Goal: Task Accomplishment & Management: Manage account settings

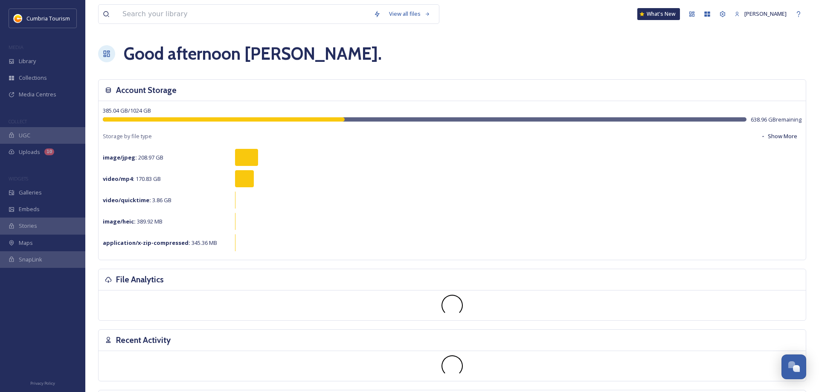
scroll to position [3060, 0]
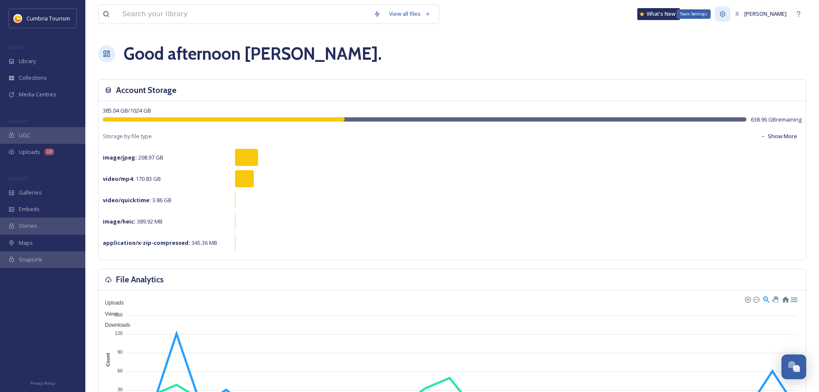
click at [726, 15] on icon at bounding box center [722, 14] width 7 height 7
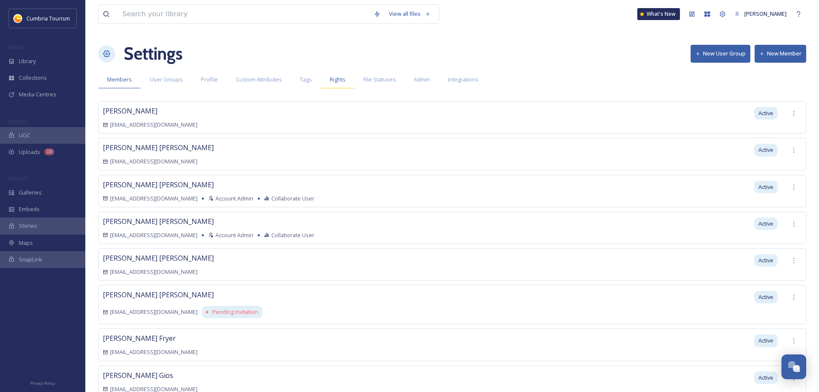
click at [334, 78] on span "Rights" at bounding box center [338, 79] width 16 height 8
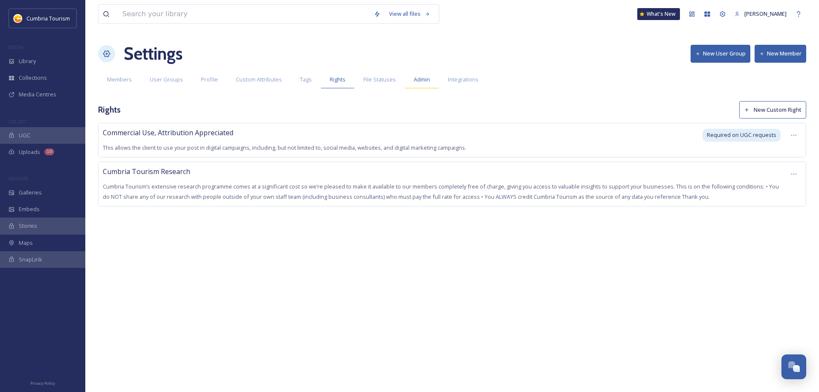
click at [420, 80] on span "Admin" at bounding box center [422, 79] width 16 height 8
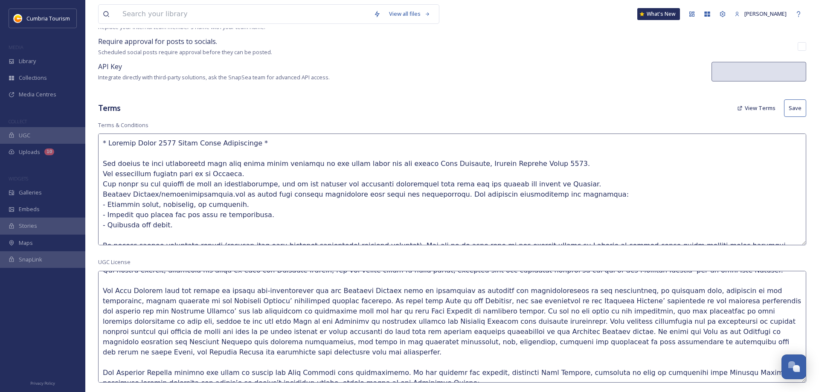
scroll to position [100, 0]
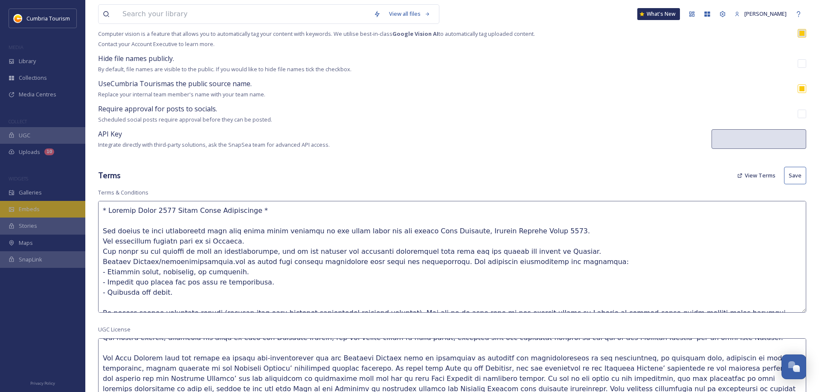
drag, startPoint x: 438, startPoint y: 94, endPoint x: 49, endPoint y: 202, distance: 403.7
click at [98, 203] on textarea at bounding box center [452, 257] width 708 height 112
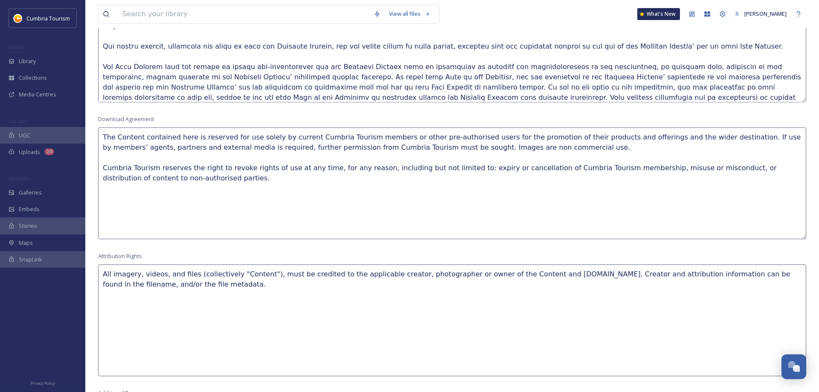
scroll to position [448, 0]
drag, startPoint x: 172, startPoint y: 177, endPoint x: 99, endPoint y: 136, distance: 83.0
click at [99, 136] on textarea "The Content contained here is reserved for use solely by current Cumbria Touris…" at bounding box center [452, 183] width 708 height 112
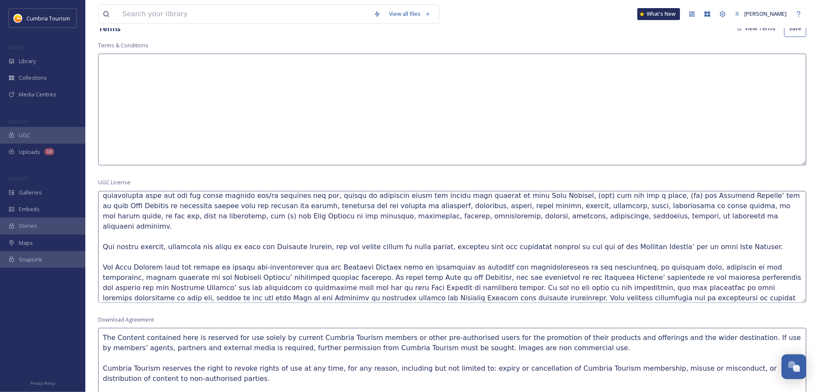
scroll to position [230, 0]
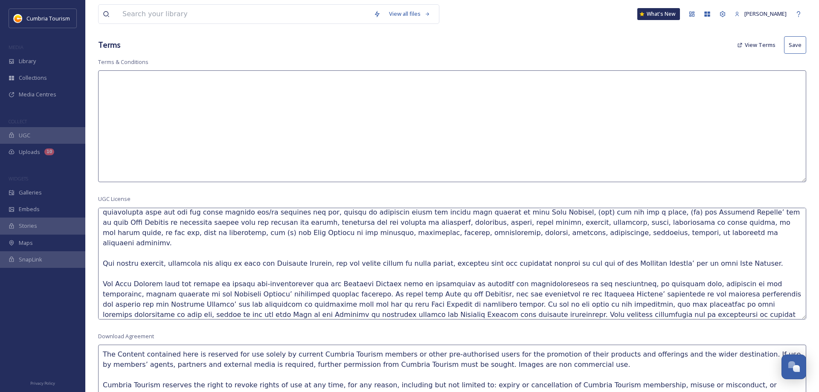
click at [186, 106] on textarea at bounding box center [452, 126] width 708 height 112
paste textarea "The Content contained here is reserved for use solely by current Cumbria Touris…"
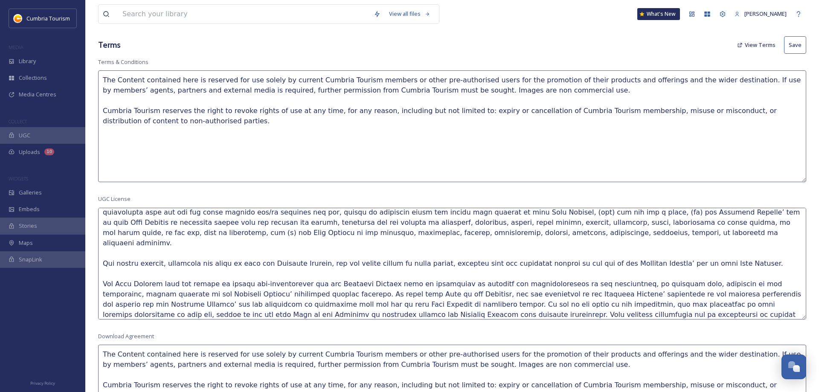
drag, startPoint x: 506, startPoint y: 90, endPoint x: 400, endPoint y: 93, distance: 106.2
click at [400, 93] on textarea "The Content contained here is reserved for use solely by current Cumbria Touris…" at bounding box center [452, 126] width 708 height 112
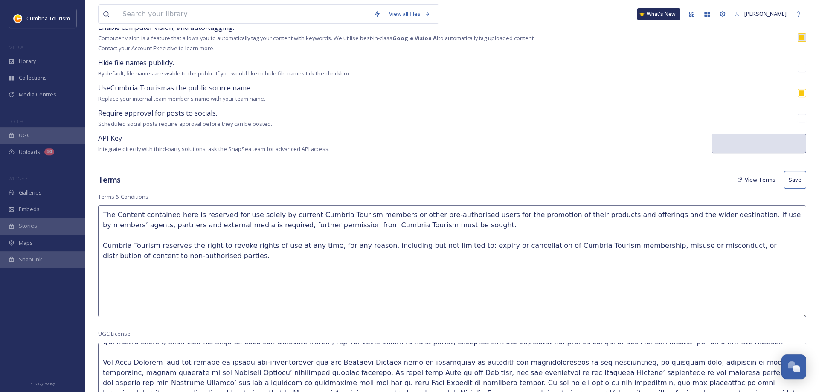
scroll to position [143, 0]
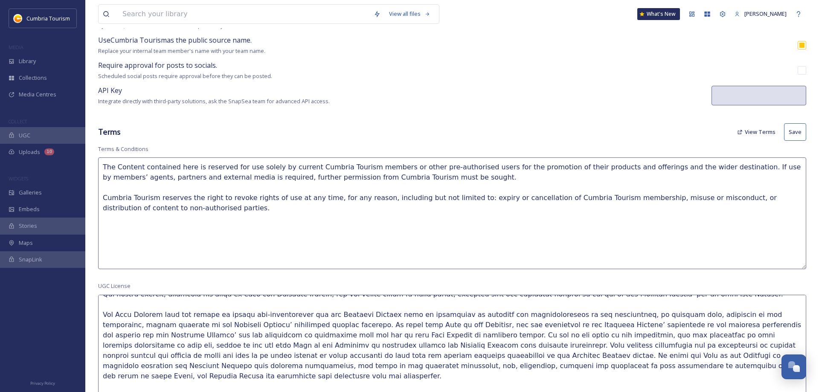
click at [699, 166] on textarea "The Content contained here is reserved for use solely by current Cumbria Touris…" at bounding box center [452, 213] width 708 height 112
click at [727, 163] on textarea "The Content contained here is reserved for use solely by current Cumbria Touris…" at bounding box center [452, 213] width 708 height 112
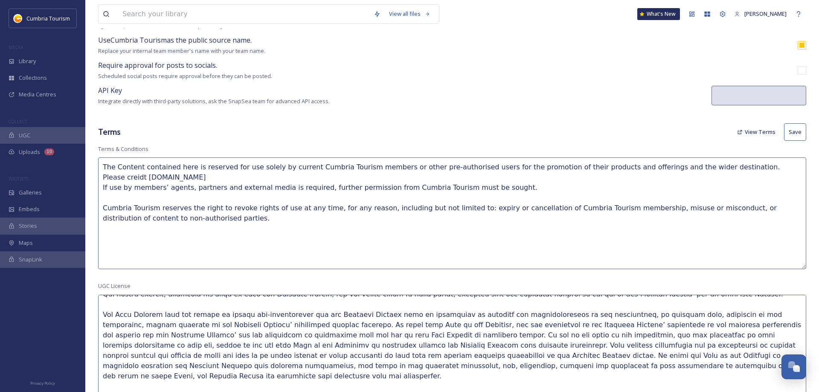
drag, startPoint x: 733, startPoint y: 165, endPoint x: 728, endPoint y: 165, distance: 5.1
click at [728, 165] on textarea "The Content contained here is reserved for use solely by current Cumbria Touris…" at bounding box center [452, 213] width 708 height 112
drag, startPoint x: 800, startPoint y: 168, endPoint x: 805, endPoint y: 167, distance: 5.1
click at [801, 167] on textarea "The Content contained here is reserved for use solely by current Cumbria Touris…" at bounding box center [452, 213] width 708 height 112
click at [699, 166] on textarea "The Content contained here is reserved for use solely by current Cumbria Touris…" at bounding box center [452, 213] width 708 height 112
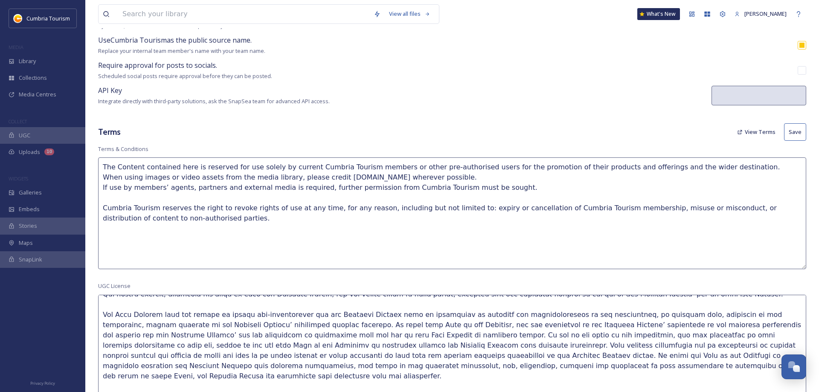
click at [381, 174] on textarea "The Content contained here is reserved for use solely by current Cumbria Touris…" at bounding box center [452, 213] width 708 height 112
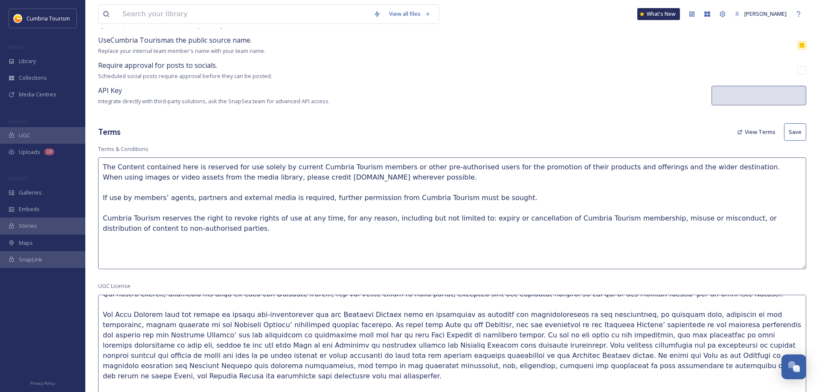
drag, startPoint x: 115, startPoint y: 203, endPoint x: 74, endPoint y: 158, distance: 60.3
click at [98, 158] on textarea "The Content contained here is reserved for use solely by current Cumbria Touris…" at bounding box center [452, 213] width 708 height 112
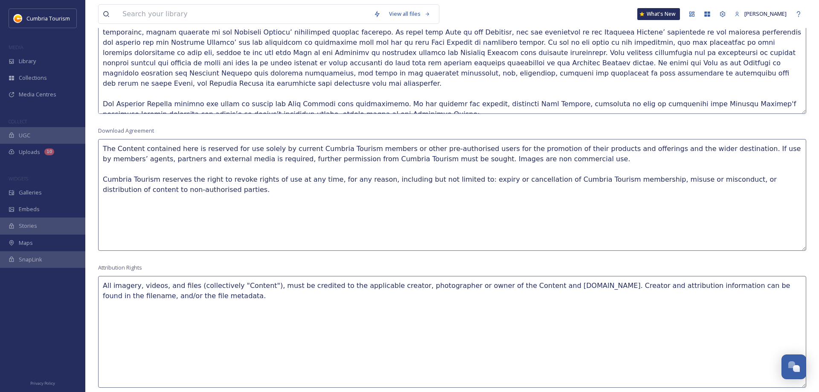
scroll to position [448, 0]
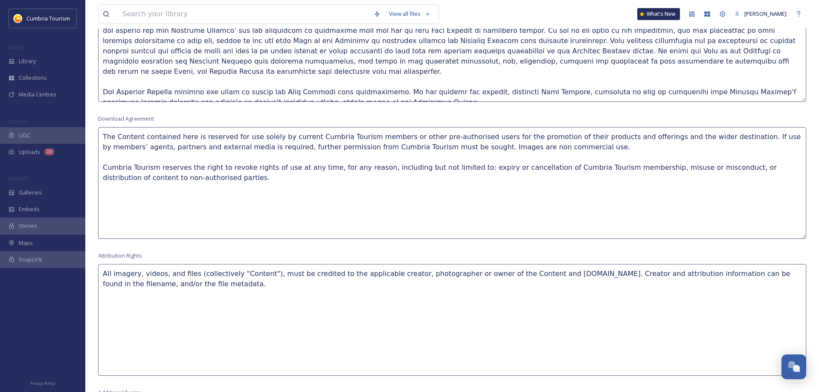
type textarea "The Content contained here is reserved for use solely by current Cumbria Touris…"
drag, startPoint x: 178, startPoint y: 186, endPoint x: 47, endPoint y: 115, distance: 149.0
click at [98, 127] on textarea "The Content contained here is reserved for use solely by current Cumbria Touris…" at bounding box center [452, 183] width 708 height 112
paste textarea "When using images or video assets from the media library, please credit [DOMAIN…"
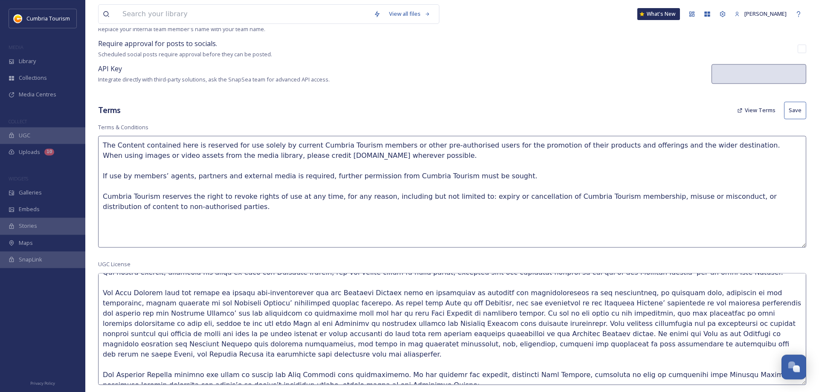
scroll to position [0, 0]
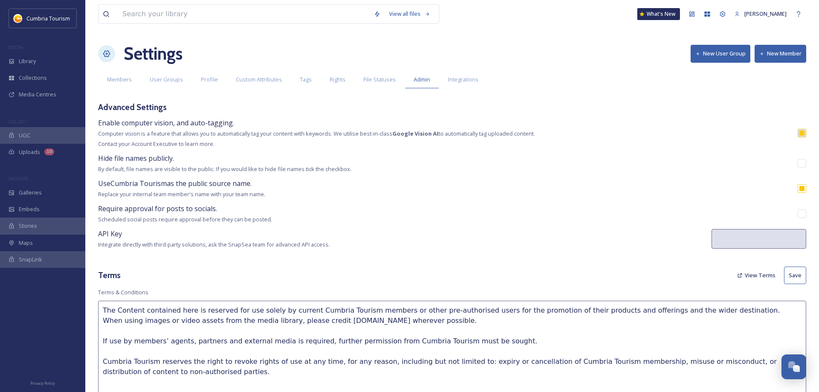
type textarea "The Content contained here is reserved for use solely by current Cumbria Touris…"
click at [799, 273] on button "Save" at bounding box center [795, 274] width 22 height 17
type textarea "The Content contained here is reserved for use solely by current Cumbria Touris…"
